Goal: Task Accomplishment & Management: Use online tool/utility

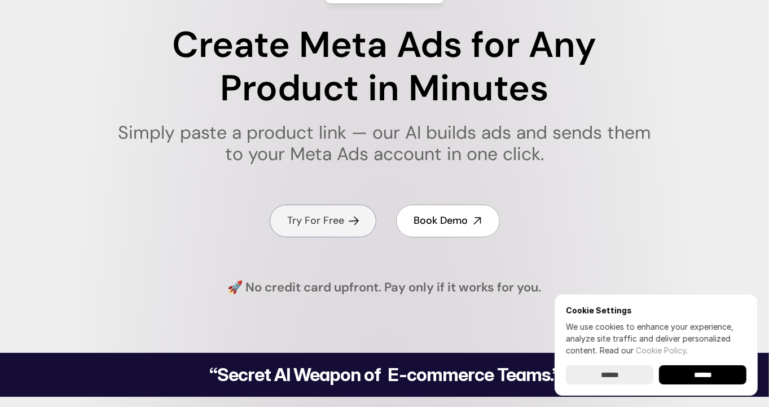
click at [317, 218] on h4 "Try For Free" at bounding box center [316, 221] width 57 height 14
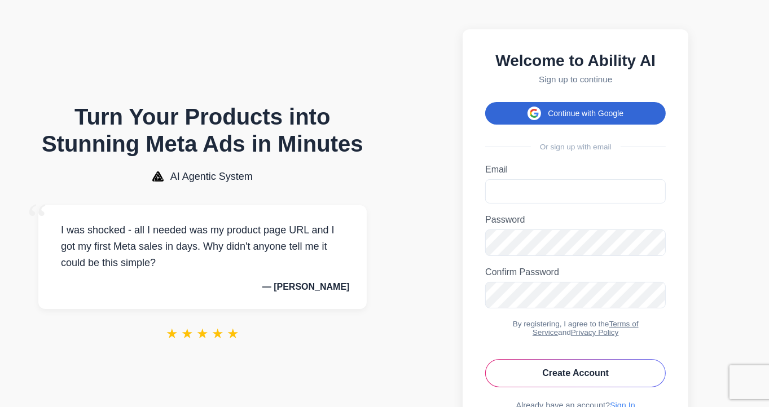
click at [611, 117] on button "Continue with Google" at bounding box center [575, 113] width 180 height 23
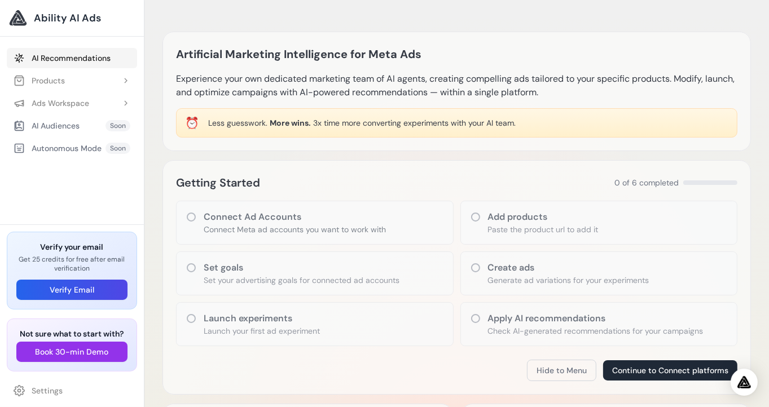
click at [86, 59] on link "AI Recommendations" at bounding box center [72, 58] width 130 height 20
click at [70, 81] on button "Products" at bounding box center [72, 80] width 130 height 20
click at [525, 277] on p "Generate ad variations for your experiments" at bounding box center [568, 280] width 161 height 11
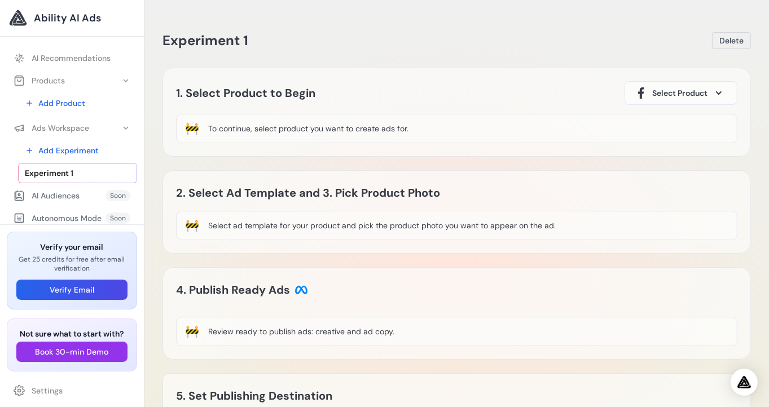
click at [454, 128] on div "🚧 To continue, select product you want to create ads for." at bounding box center [456, 128] width 561 height 29
click at [657, 87] on span "Select Product" at bounding box center [679, 92] width 55 height 11
